Goal: Use online tool/utility: Utilize a website feature to perform a specific function

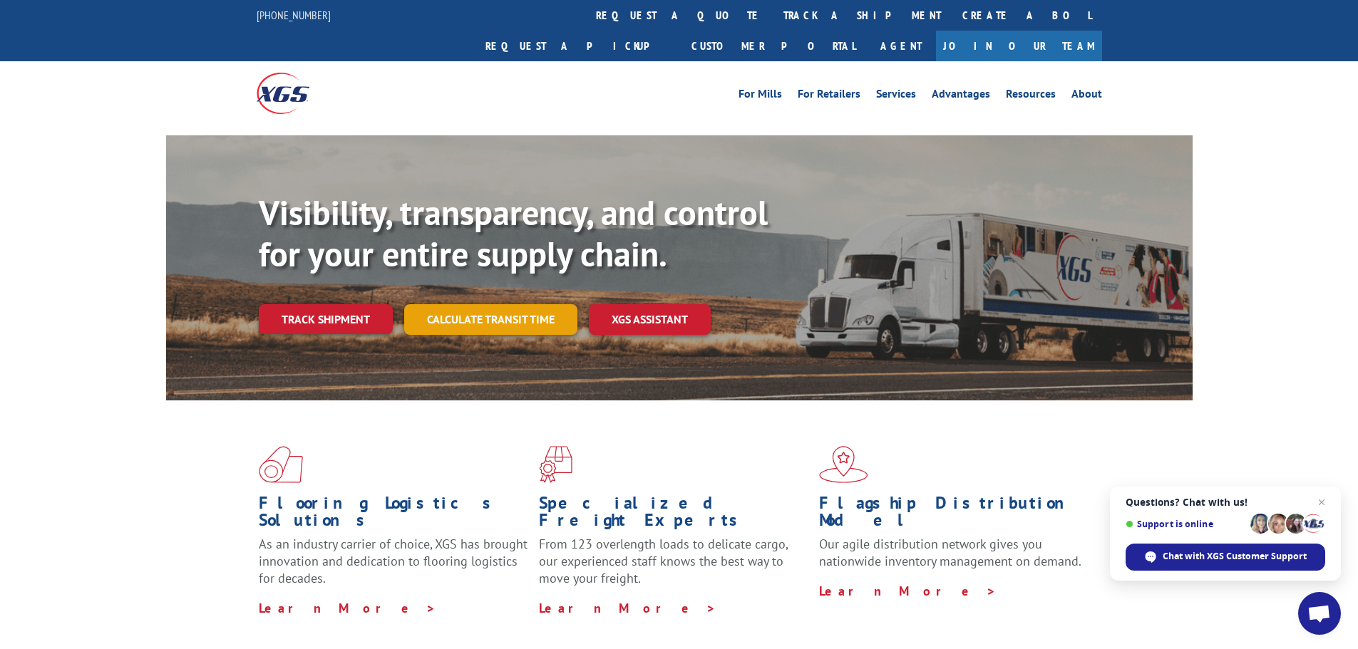
click at [498, 304] on link "Calculate transit time" at bounding box center [490, 319] width 173 height 31
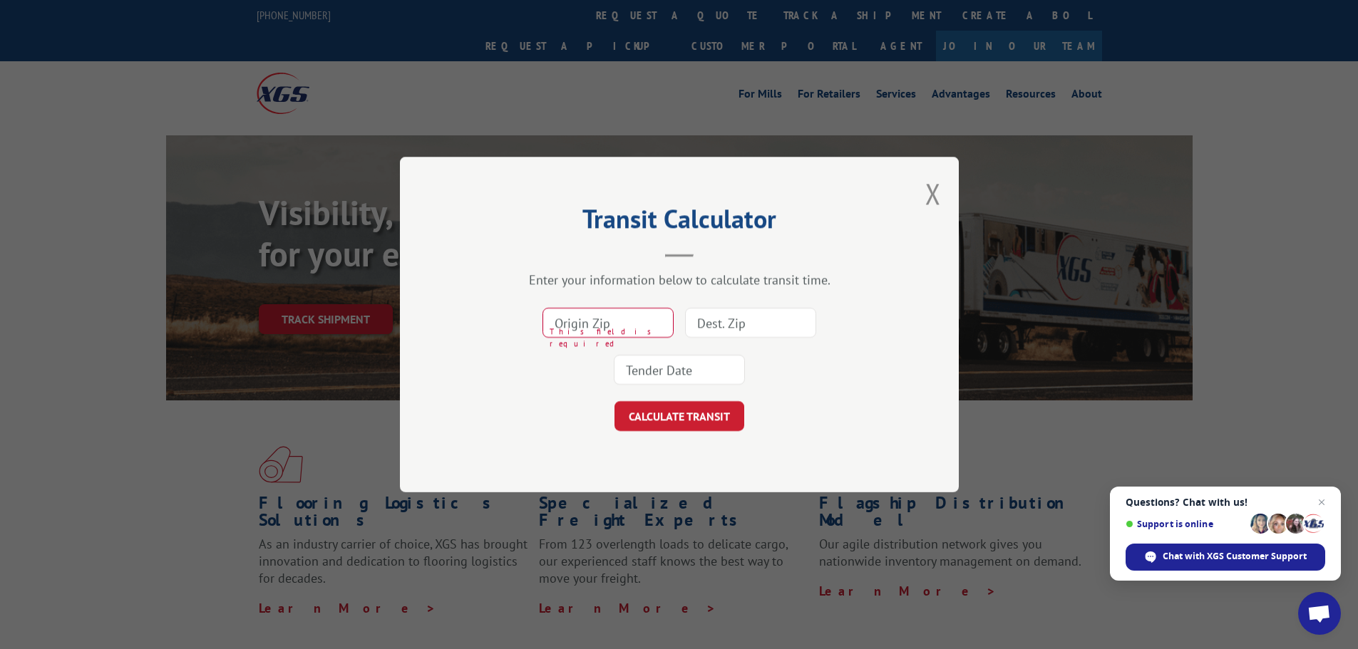
click at [729, 319] on input at bounding box center [750, 323] width 131 height 30
paste input "27513"
type input "27513"
click at [677, 359] on input at bounding box center [679, 370] width 131 height 30
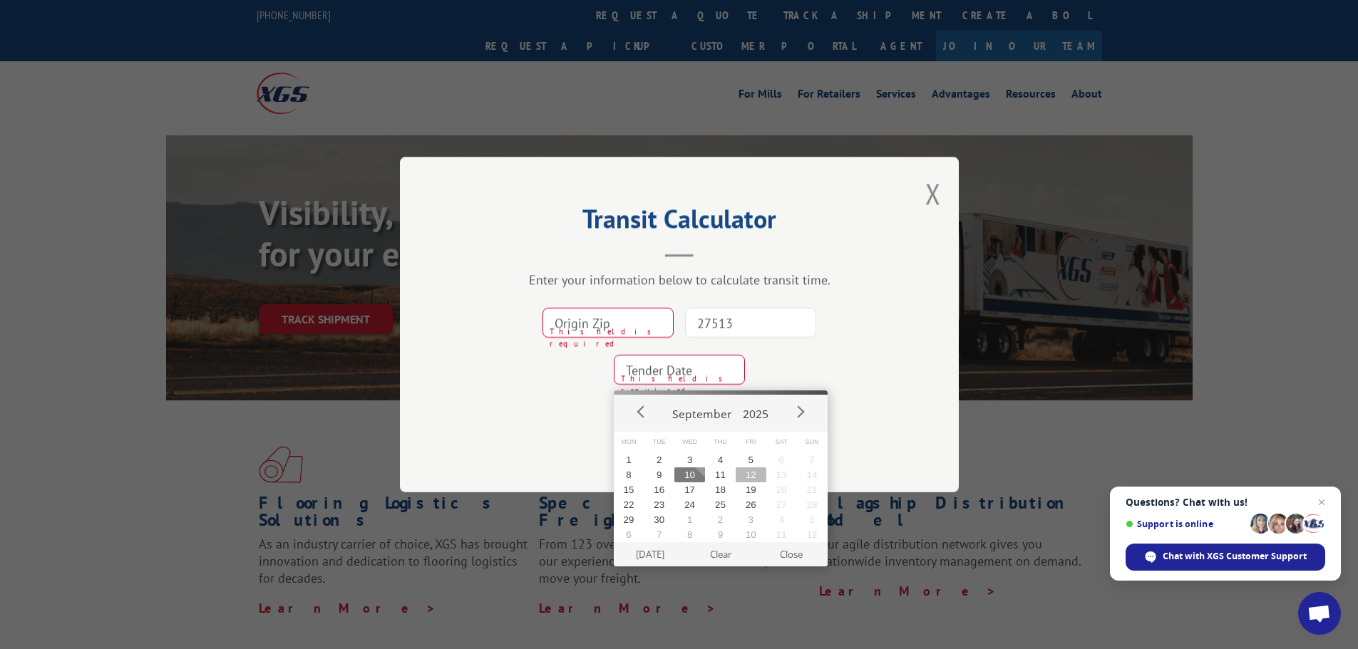
click at [740, 475] on button "12" at bounding box center [751, 475] width 31 height 15
type input "[DATE]"
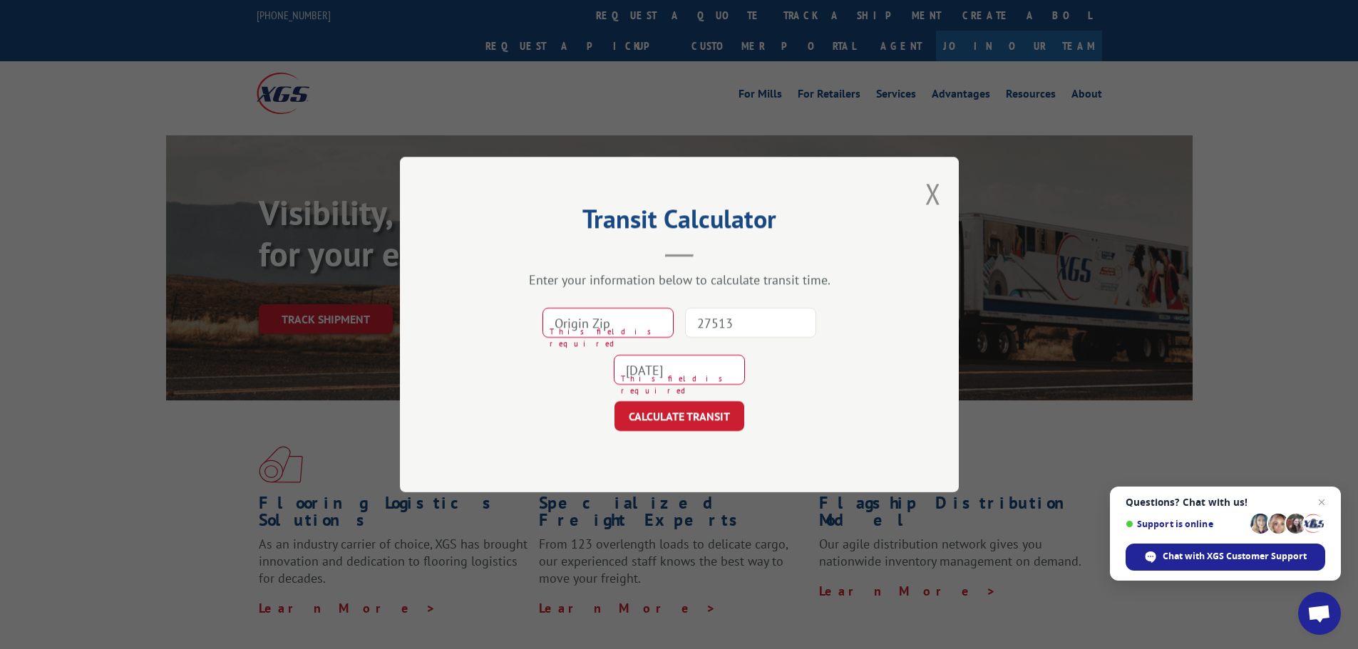
click at [622, 331] on input at bounding box center [607, 323] width 131 height 30
paste input "30701"
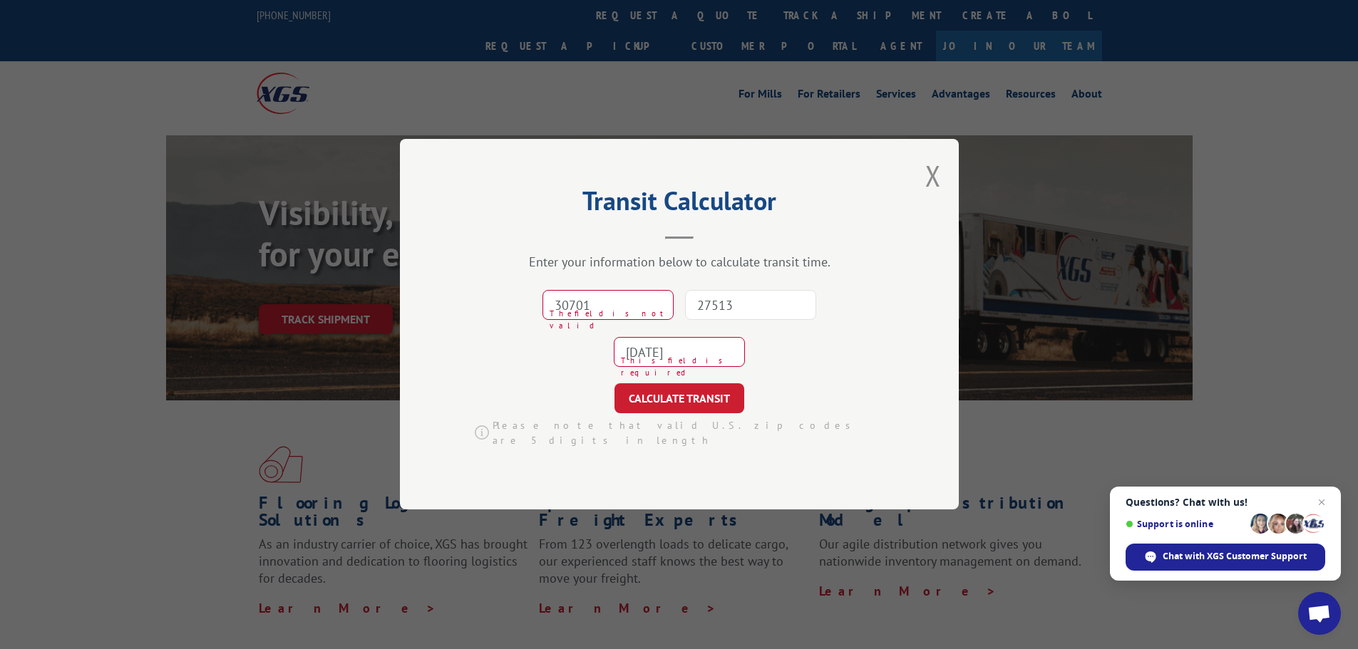
type input "30701"
click at [696, 360] on input "[DATE]" at bounding box center [679, 353] width 131 height 30
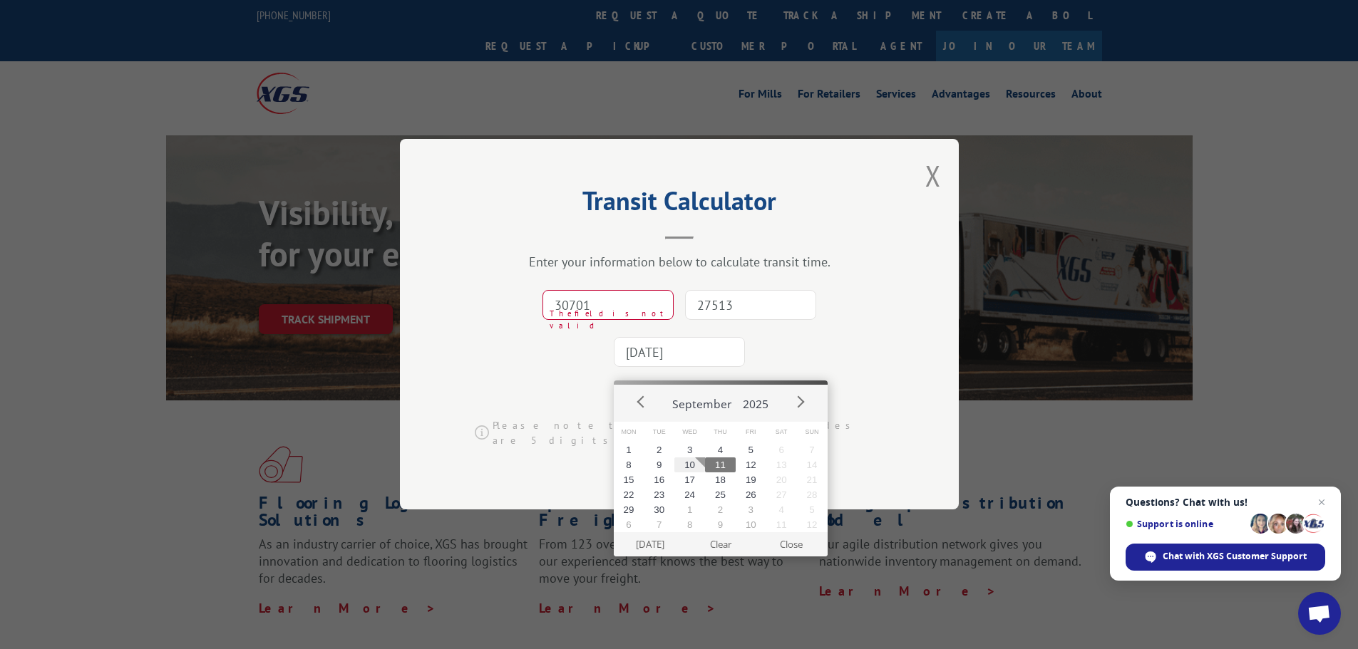
click at [725, 467] on button "11" at bounding box center [720, 465] width 31 height 15
type input "[DATE]"
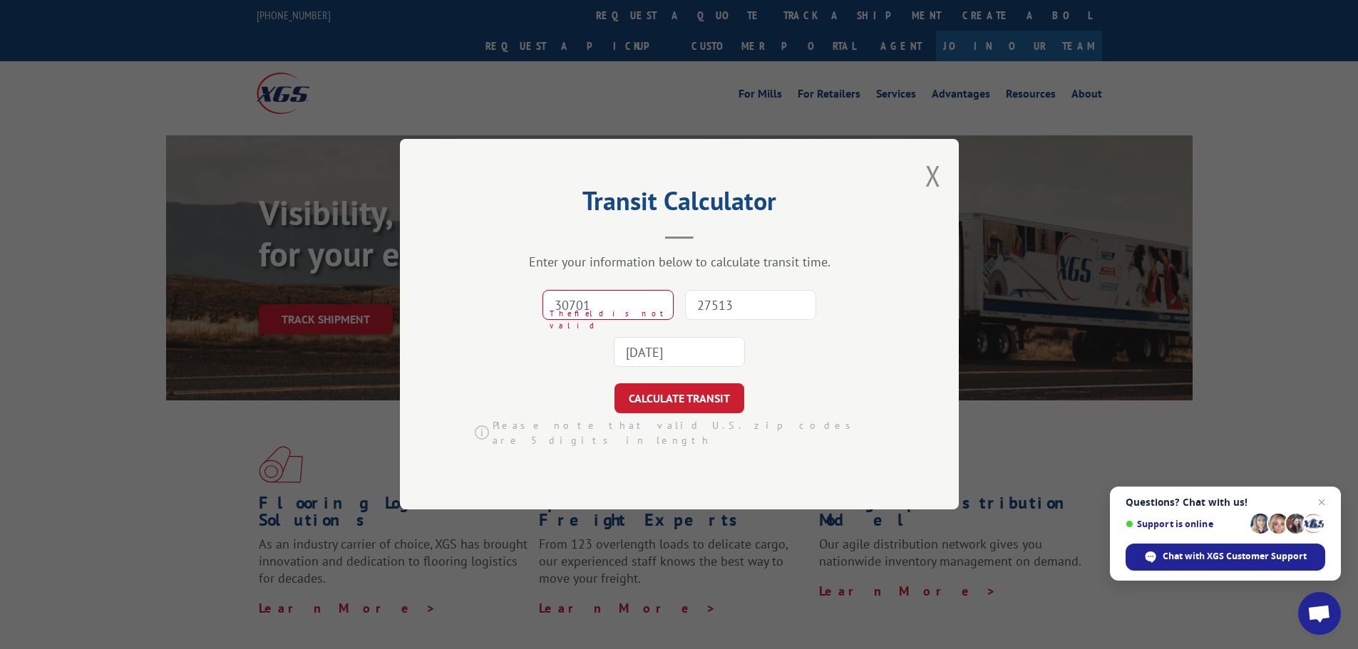
click at [554, 309] on input "30701" at bounding box center [607, 306] width 131 height 30
drag, startPoint x: 624, startPoint y: 312, endPoint x: 452, endPoint y: 315, distance: 171.8
click at [452, 315] on div "Transit Calculator Enter your information below to calculate transit time. 3070…" at bounding box center [679, 324] width 559 height 371
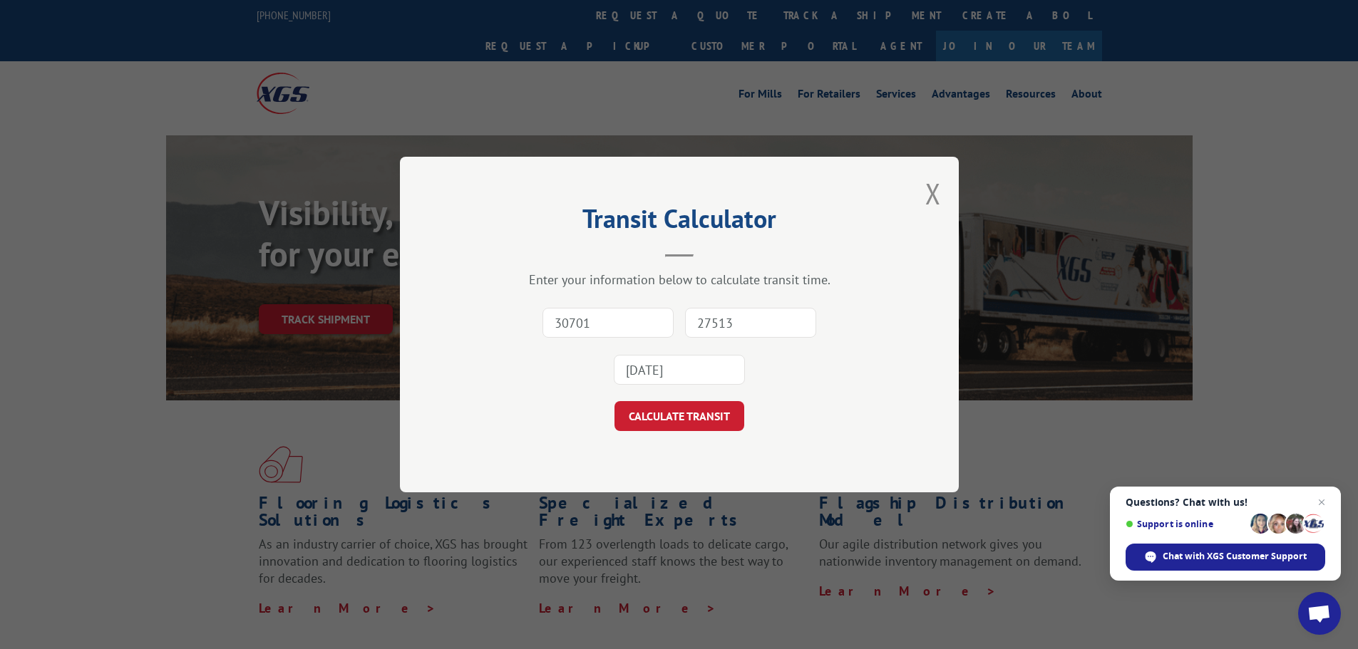
type input "30701"
click at [684, 398] on form "30701 27513 [DATE] CALCULATE TRANSIT" at bounding box center [679, 365] width 416 height 132
click at [699, 423] on button "CALCULATE TRANSIT" at bounding box center [679, 416] width 130 height 30
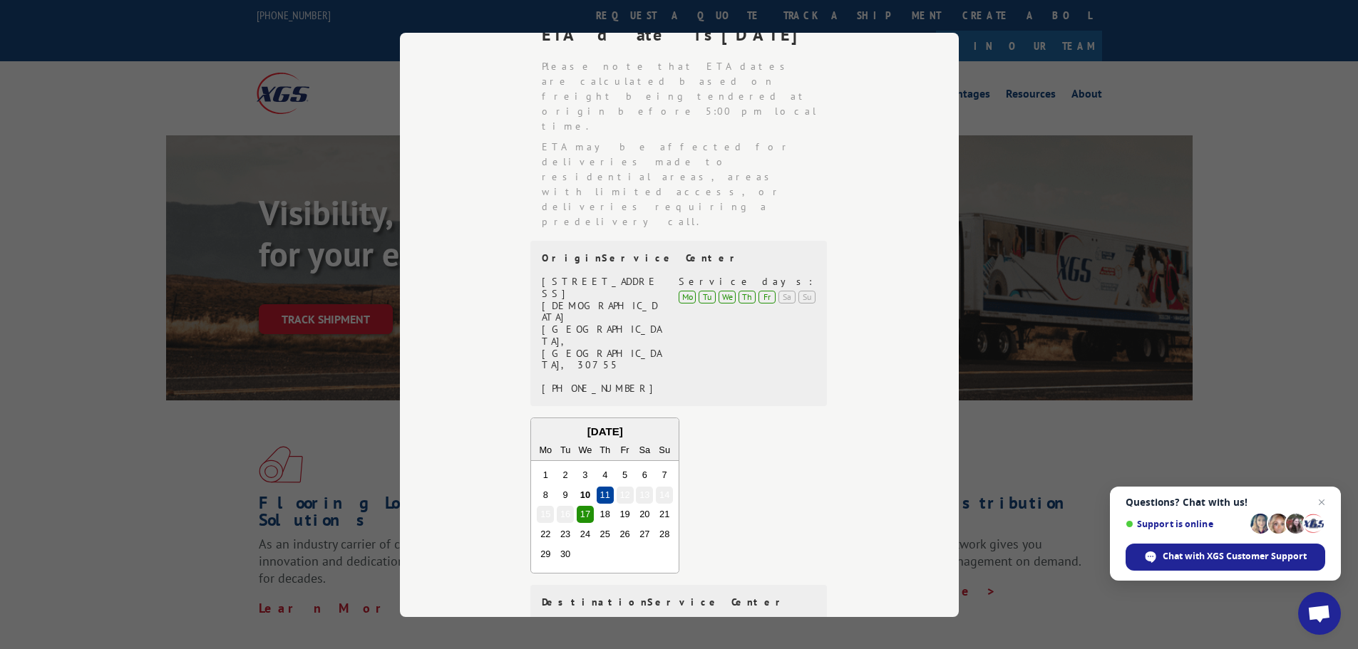
scroll to position [201, 0]
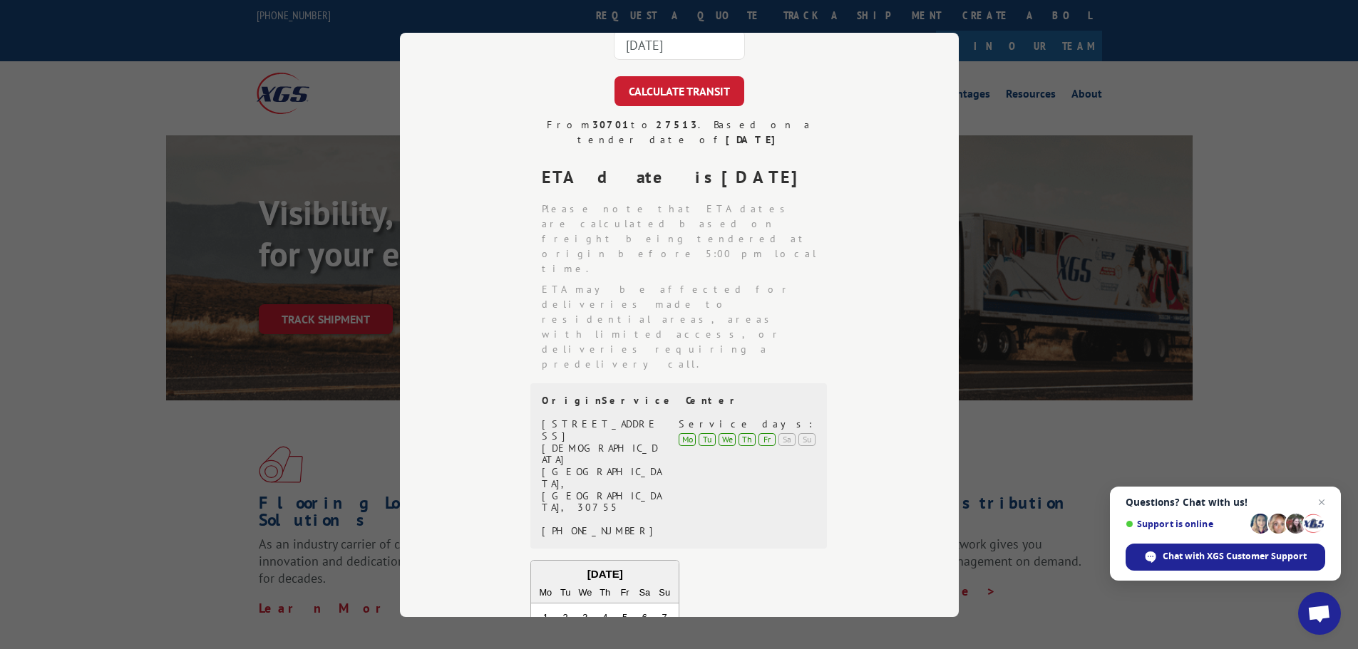
click at [1249, 134] on div "Transit Calculator Enter your information below to calculate transit time. 3070…" at bounding box center [679, 324] width 1358 height 649
click at [292, 61] on div "Transit Calculator Enter your information below to calculate transit time. 3070…" at bounding box center [679, 324] width 1358 height 649
